Goal: Task Accomplishment & Management: Complete application form

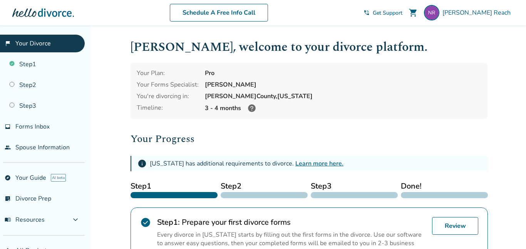
click at [250, 108] on icon at bounding box center [252, 108] width 8 height 8
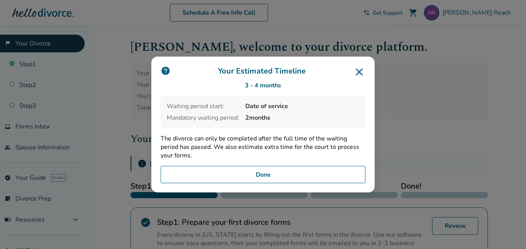
click at [358, 72] on icon at bounding box center [359, 72] width 12 height 12
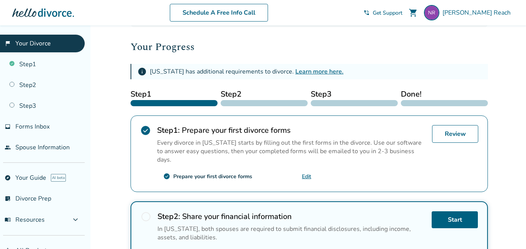
scroll to position [92, 0]
click at [310, 71] on link "Learn more here." at bounding box center [320, 71] width 48 height 8
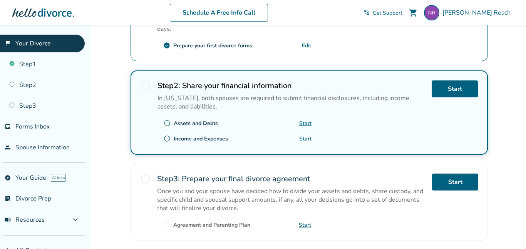
scroll to position [272, 0]
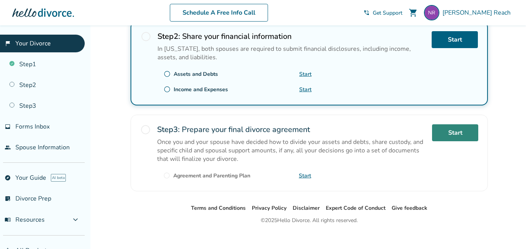
click at [452, 124] on link "Start" at bounding box center [455, 132] width 46 height 17
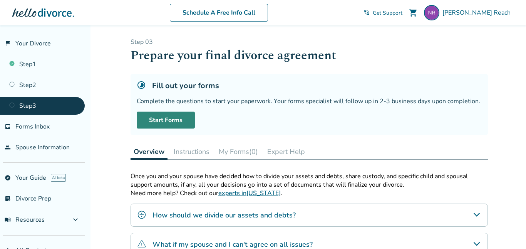
click at [163, 119] on link "Start Forms" at bounding box center [166, 120] width 58 height 17
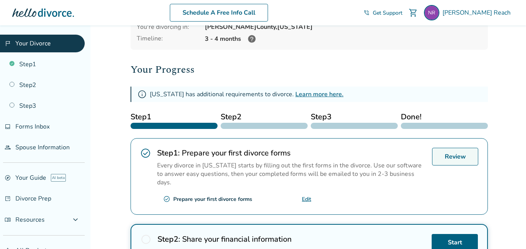
scroll to position [70, 0]
click at [456, 156] on link "Review" at bounding box center [455, 157] width 46 height 18
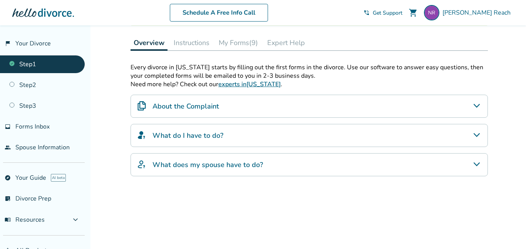
scroll to position [112, 0]
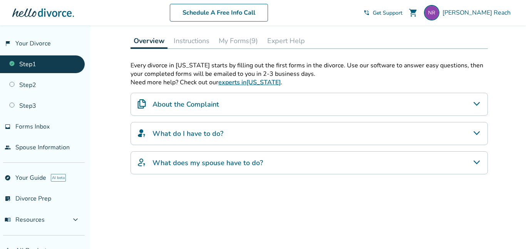
click at [242, 43] on button "My Forms (9)" at bounding box center [238, 40] width 45 height 15
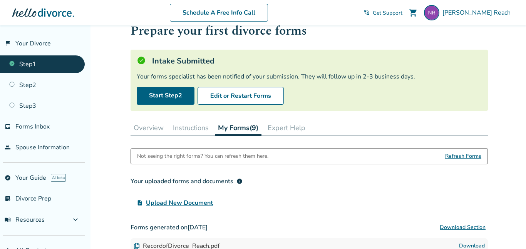
scroll to position [24, 0]
click at [154, 128] on button "Overview" at bounding box center [149, 128] width 36 height 15
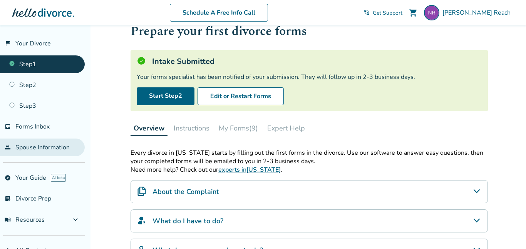
click at [55, 146] on link "people Spouse Information" at bounding box center [42, 148] width 85 height 18
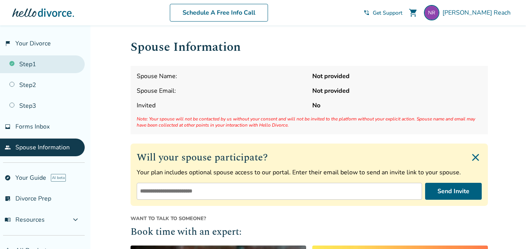
click at [33, 67] on link "Step 1" at bounding box center [42, 64] width 85 height 18
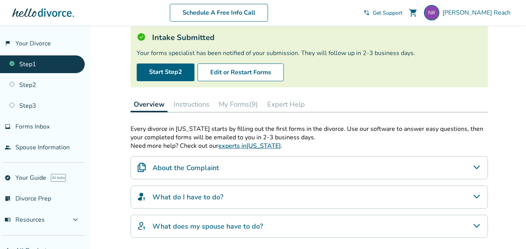
scroll to position [49, 0]
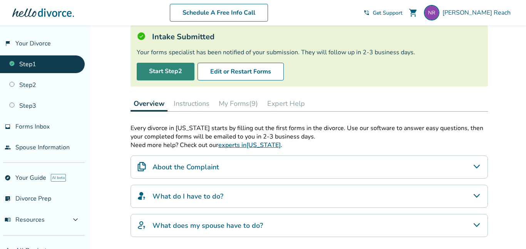
click at [161, 73] on link "Start Step 2" at bounding box center [166, 72] width 58 height 18
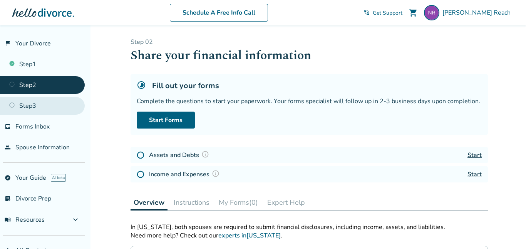
click at [24, 109] on link "Step 3" at bounding box center [42, 106] width 85 height 18
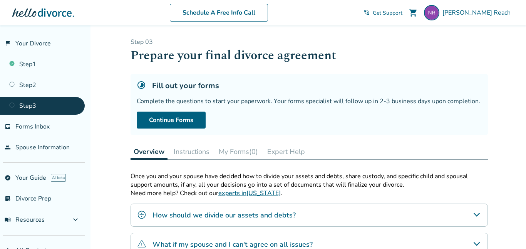
click at [126, 118] on div "Step 0 3 Prepare your final divorce agreement Fill out your forms Complete the …" at bounding box center [309, 193] width 370 height 337
click at [287, 150] on button "Expert Help" at bounding box center [286, 151] width 44 height 15
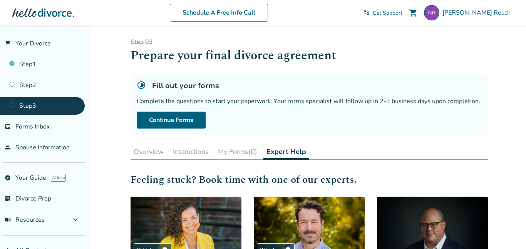
click at [145, 153] on button "Overview" at bounding box center [149, 151] width 36 height 15
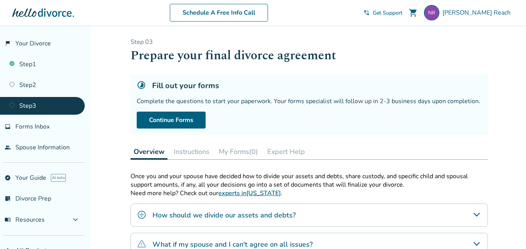
click at [184, 150] on button "Instructions" at bounding box center [192, 151] width 42 height 15
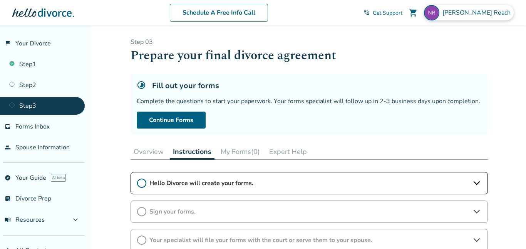
click at [474, 11] on span "Nicholas Reach" at bounding box center [478, 12] width 71 height 8
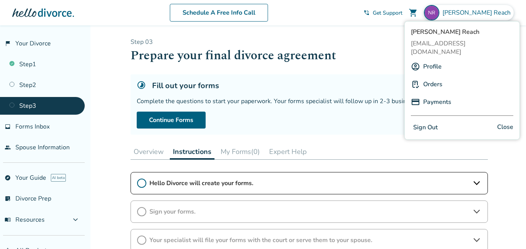
click at [427, 122] on button "Sign Out" at bounding box center [425, 127] width 29 height 11
